Goal: Task Accomplishment & Management: Use online tool/utility

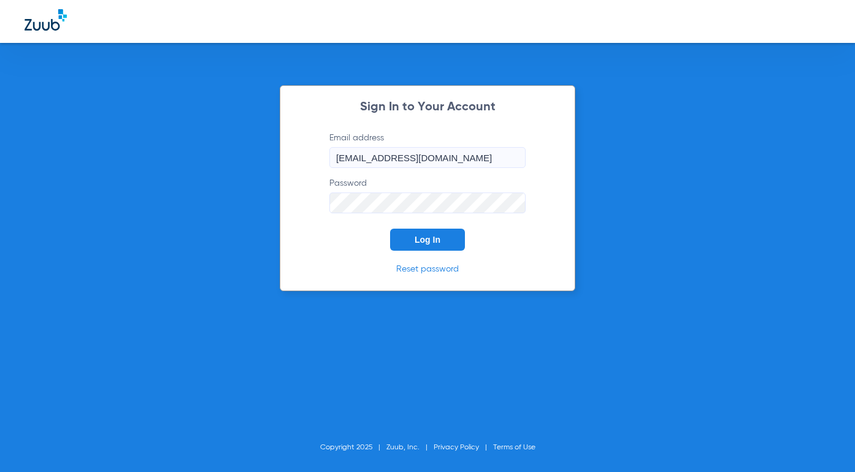
click at [452, 238] on button "Log In" at bounding box center [427, 240] width 75 height 22
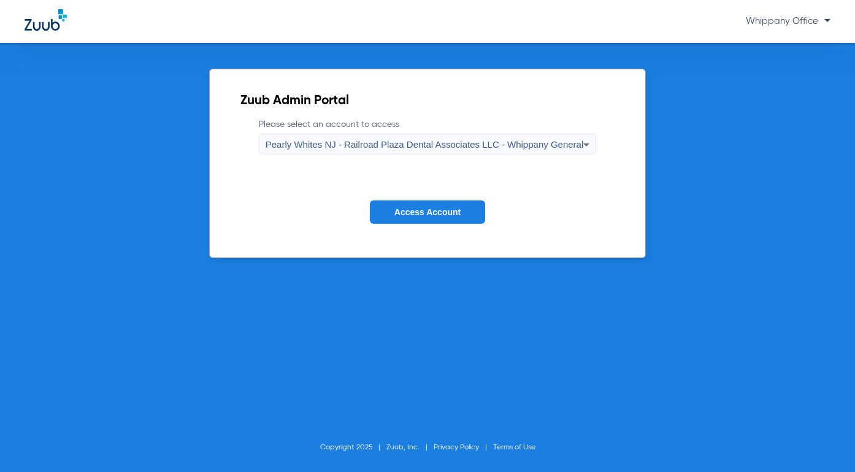
click at [548, 151] on div "Pearly Whites NJ - Railroad Plaza Dental Associates LLC - Whippany General" at bounding box center [425, 144] width 318 height 21
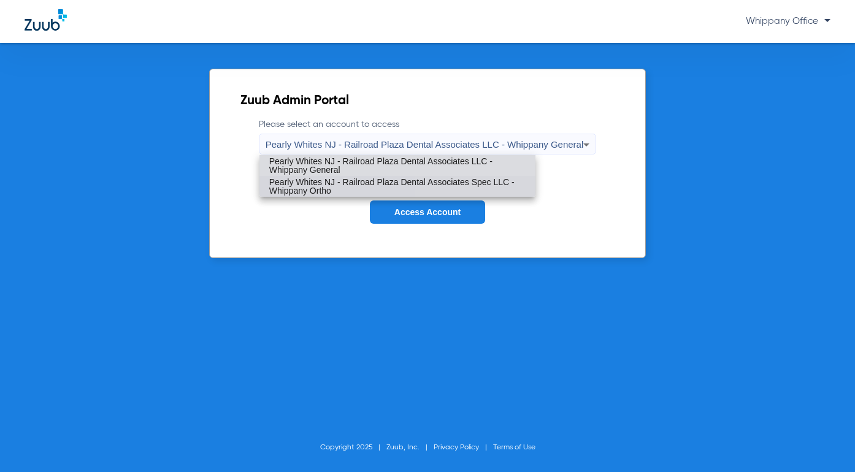
click at [532, 187] on mat-option "Pearly Whites NJ - Railroad Plaza Dental Associates Spec LLC - Whippany Ortho" at bounding box center [398, 186] width 276 height 21
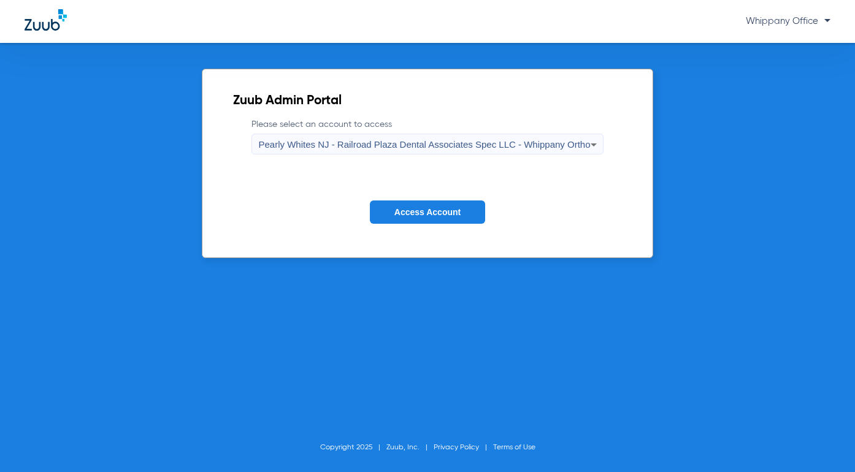
click at [472, 207] on button "Access Account" at bounding box center [427, 213] width 115 height 24
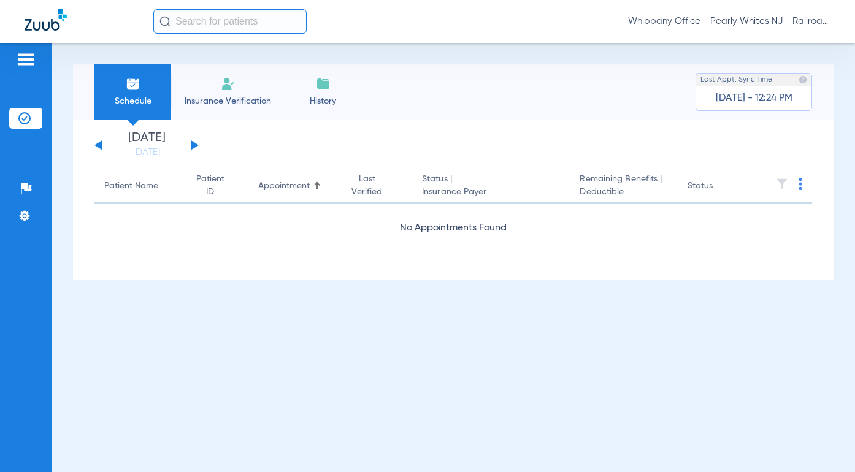
click at [192, 142] on button at bounding box center [194, 144] width 7 height 9
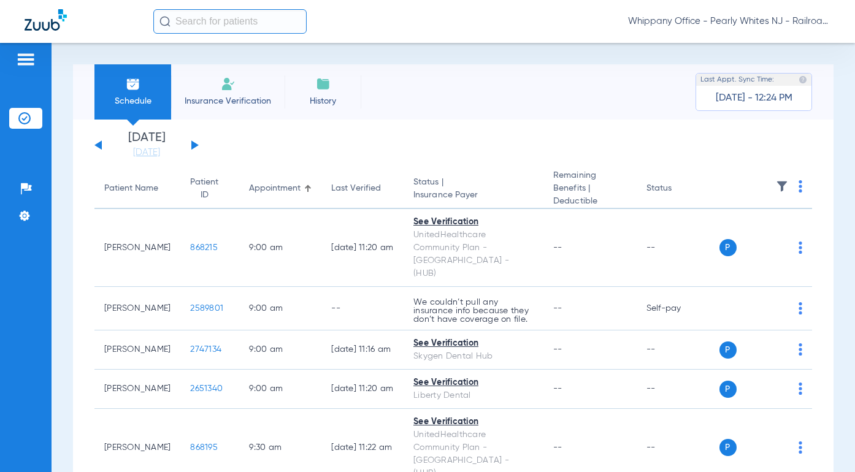
click at [789, 188] on th at bounding box center [766, 189] width 93 height 40
click at [799, 191] on img at bounding box center [801, 186] width 4 height 12
click at [742, 228] on button "Verify All" at bounding box center [745, 235] width 93 height 25
